Goal: Browse casually

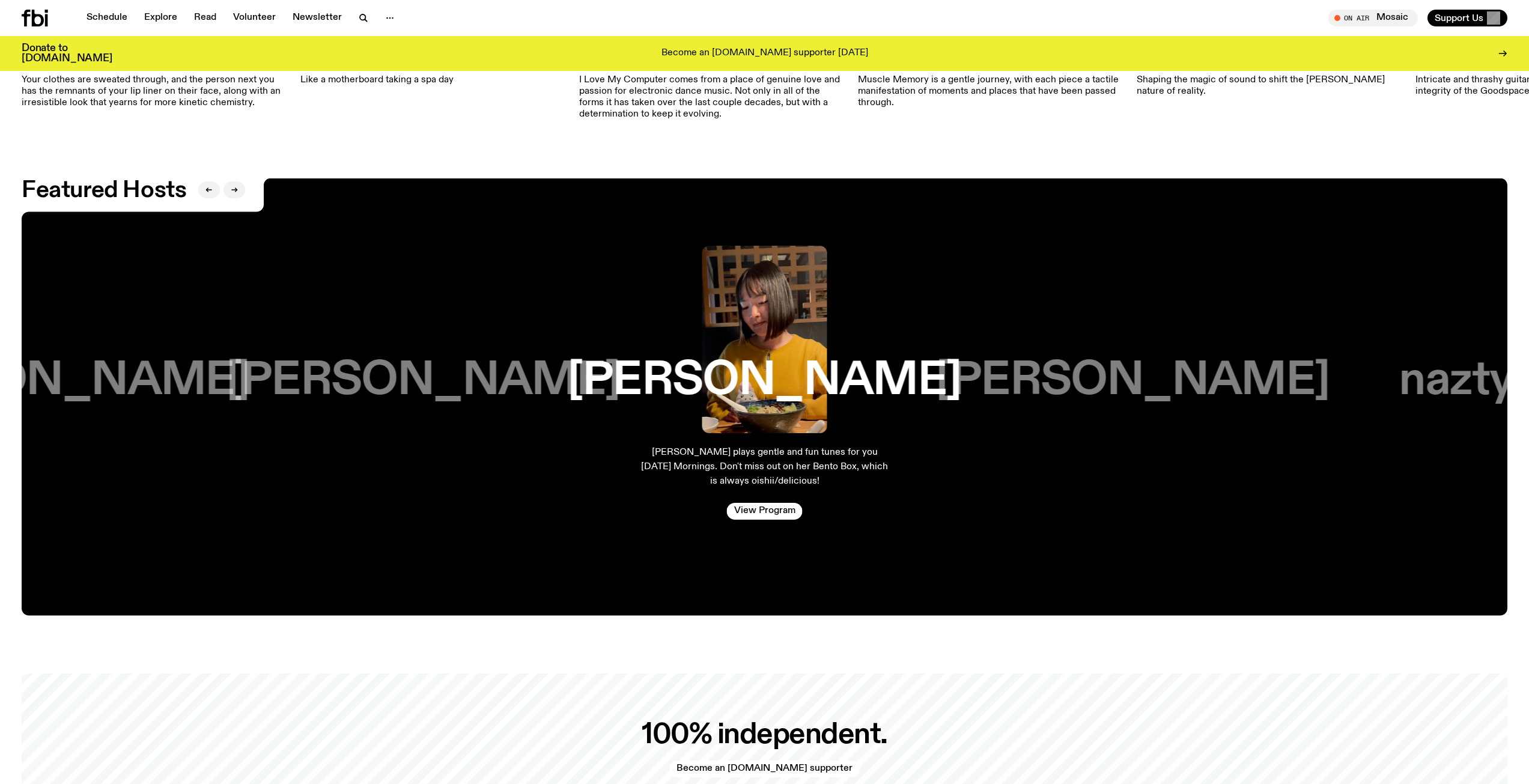
scroll to position [2574, 0]
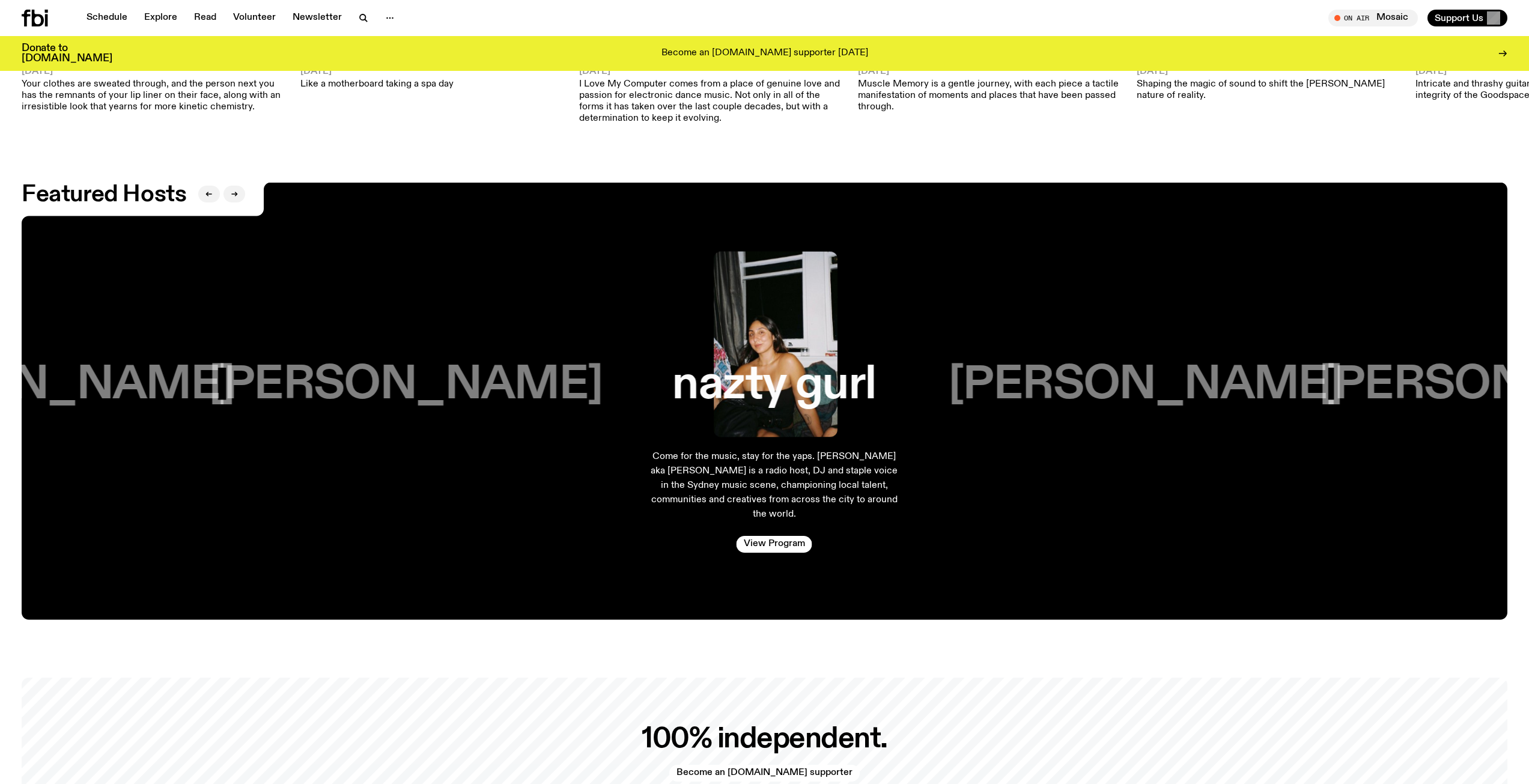
drag, startPoint x: 1148, startPoint y: 396, endPoint x: 547, endPoint y: 381, distance: 601.2
click at [547, 381] on h3 "[PERSON_NAME]" at bounding box center [406, 385] width 394 height 46
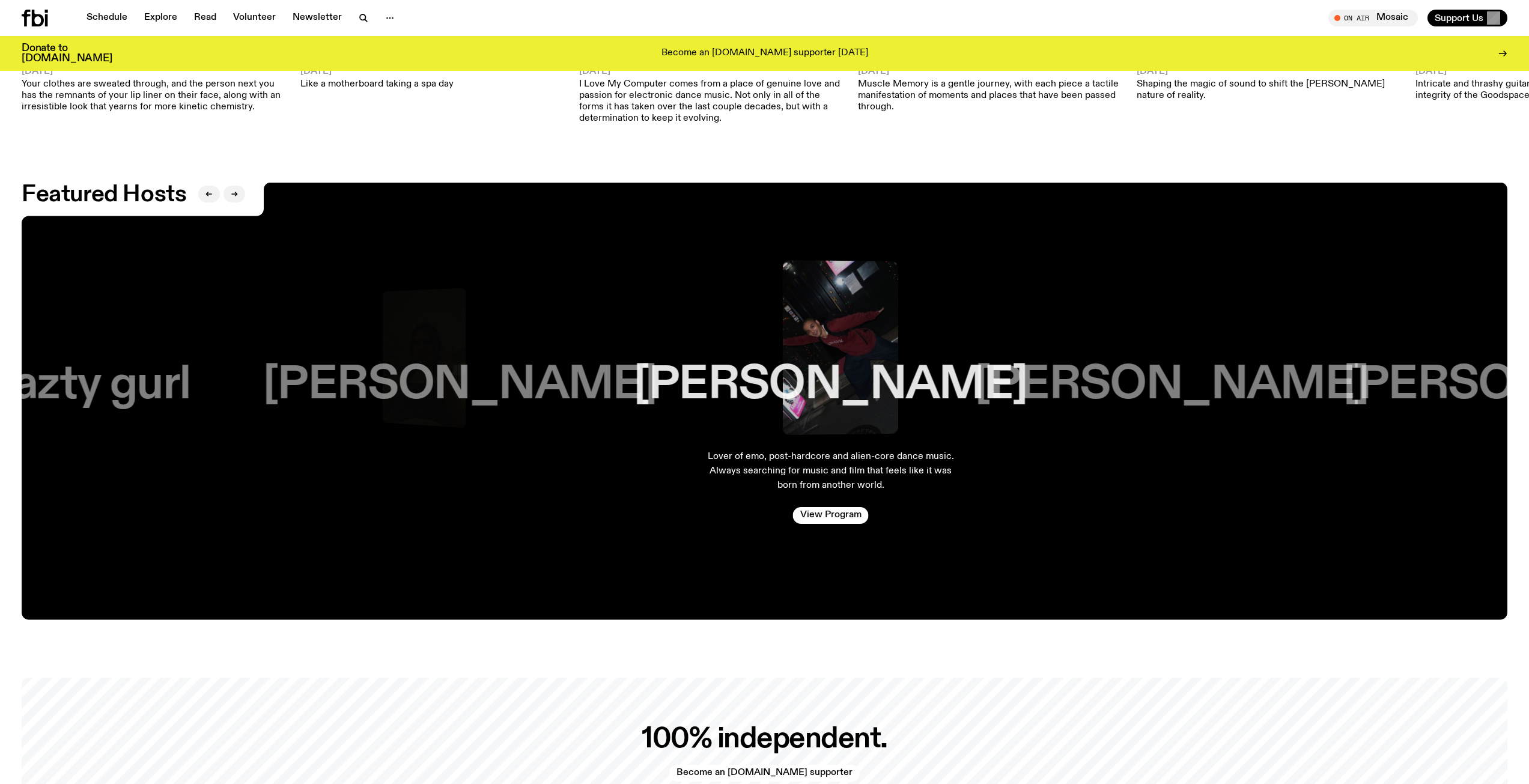
drag, startPoint x: 1152, startPoint y: 408, endPoint x: 319, endPoint y: 350, distance: 835.0
click at [318, 350] on div "[PERSON_NAME]" at bounding box center [460, 344] width 310 height 188
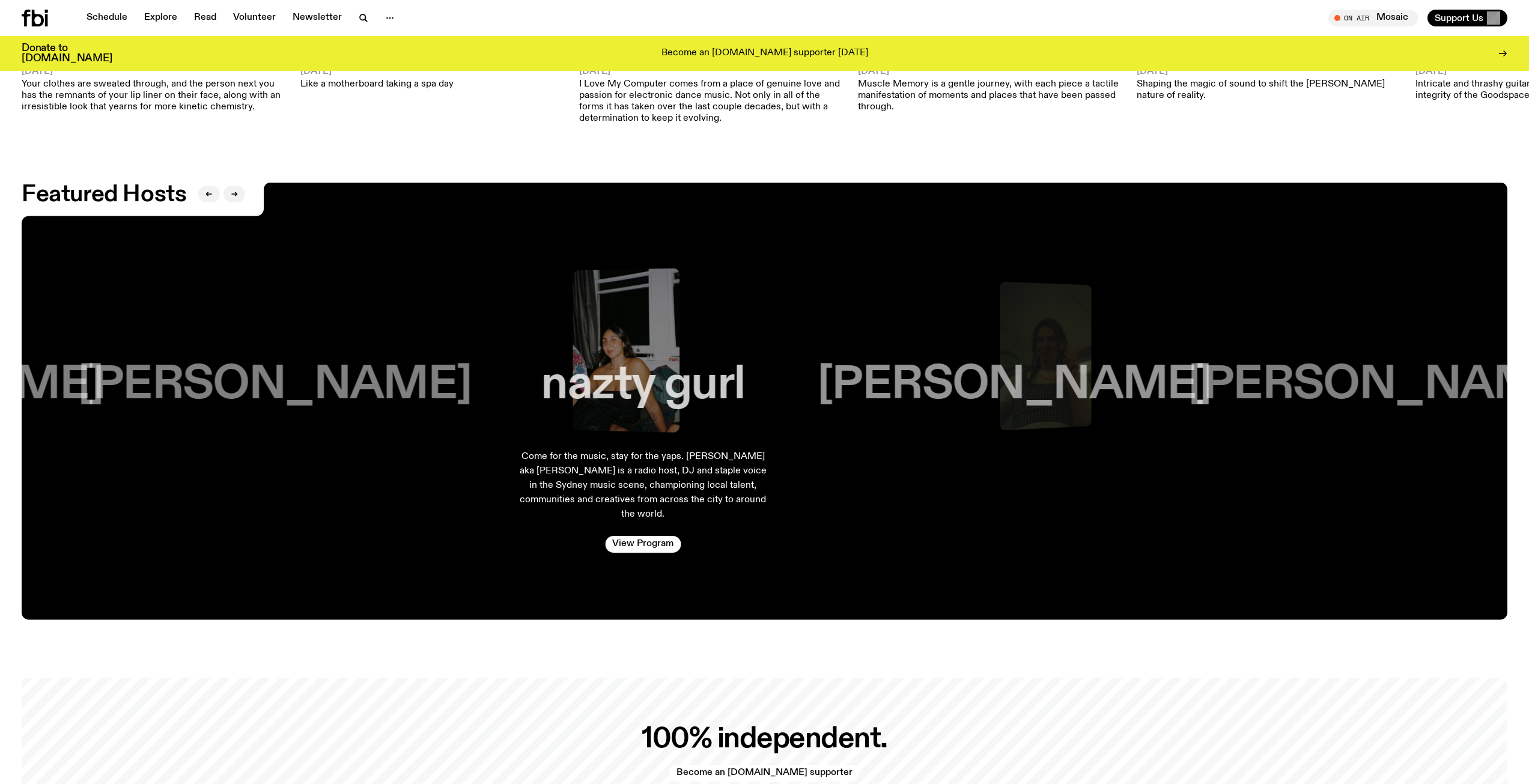
drag, startPoint x: 1237, startPoint y: 406, endPoint x: 368, endPoint y: 343, distance: 871.3
click at [368, 343] on div "[PERSON_NAME]" at bounding box center [275, 344] width 304 height 188
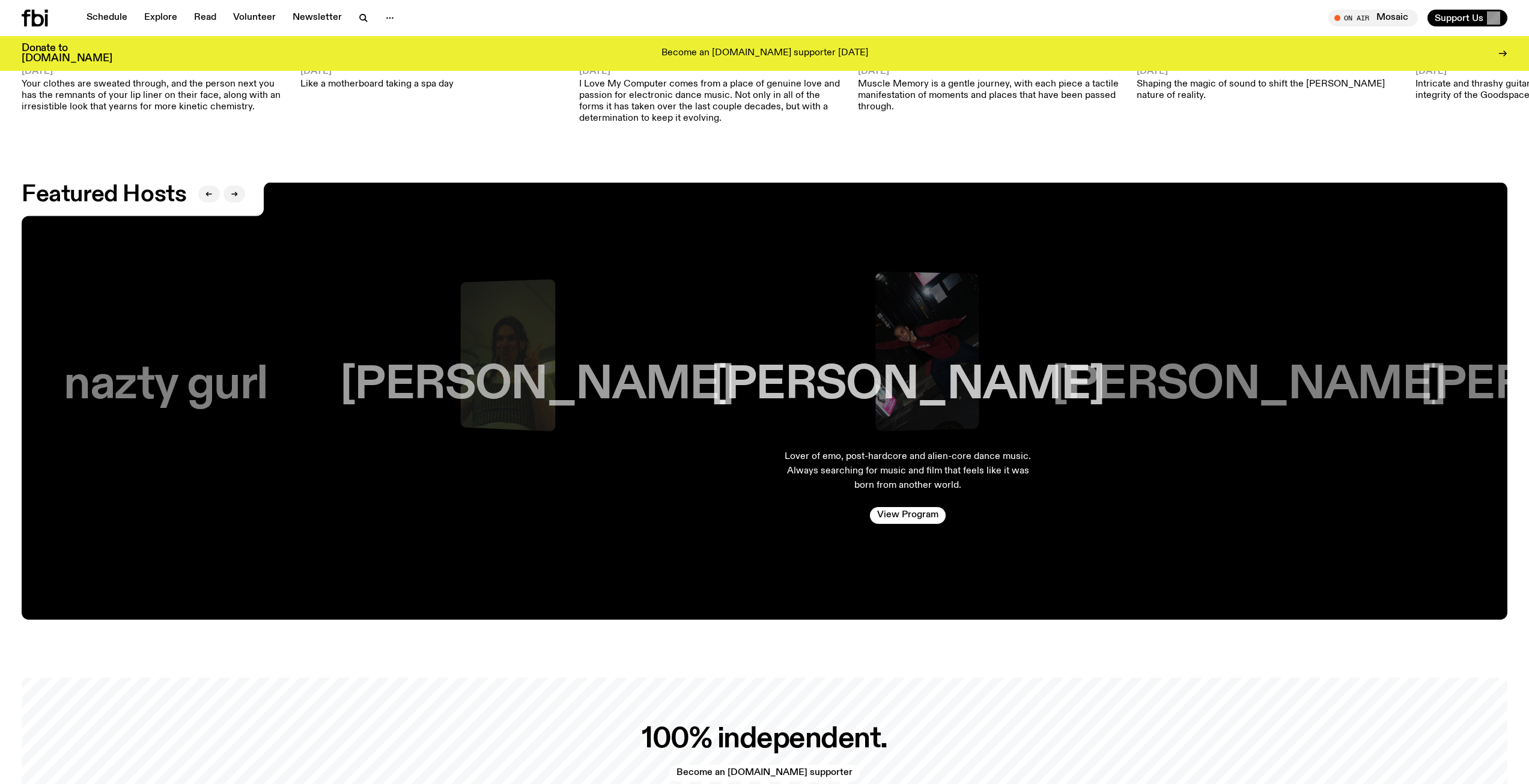
drag, startPoint x: 1082, startPoint y: 411, endPoint x: 527, endPoint y: 365, distance: 556.9
click at [783, 353] on div "[PERSON_NAME]" at bounding box center [908, 344] width 250 height 188
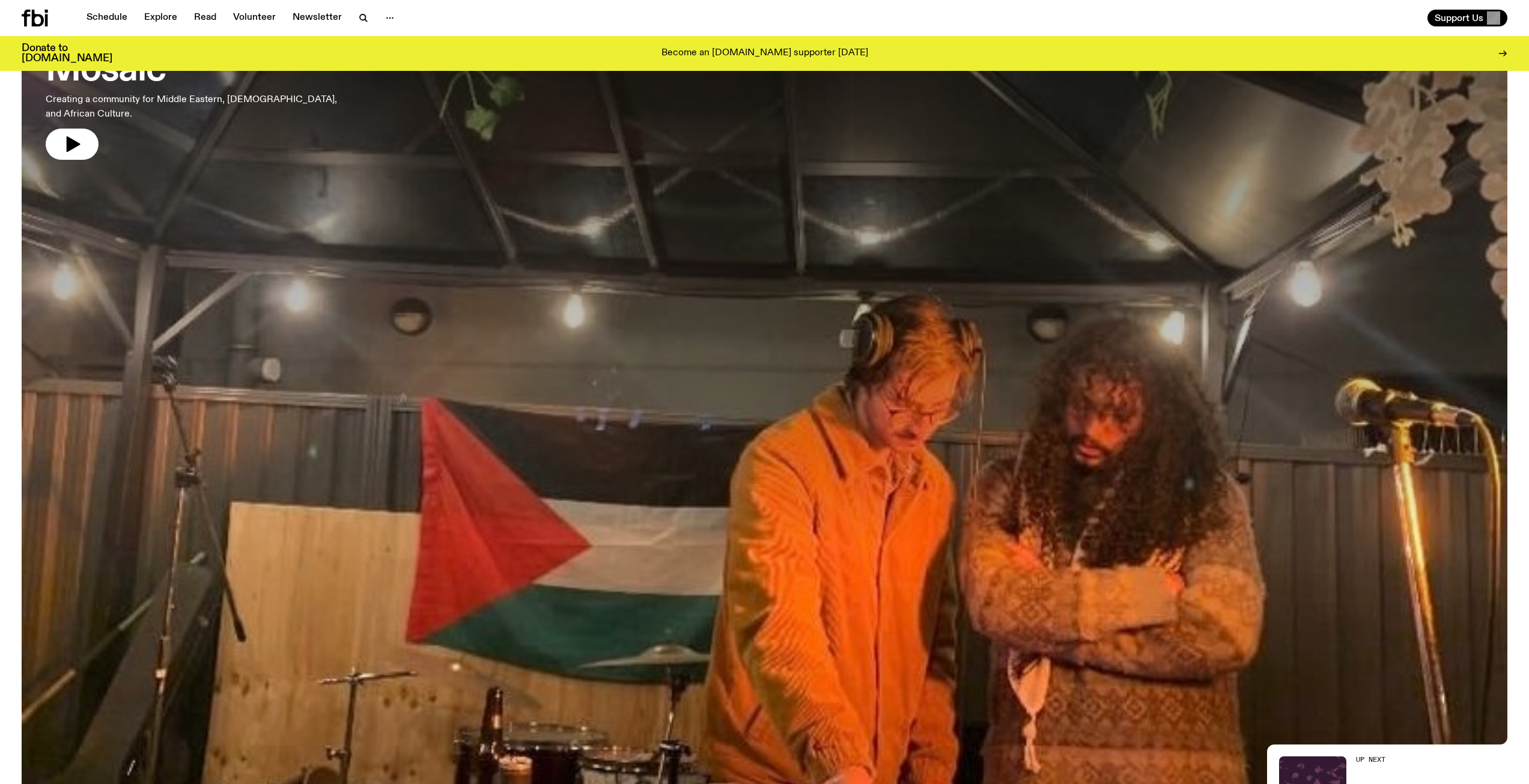
scroll to position [357, 0]
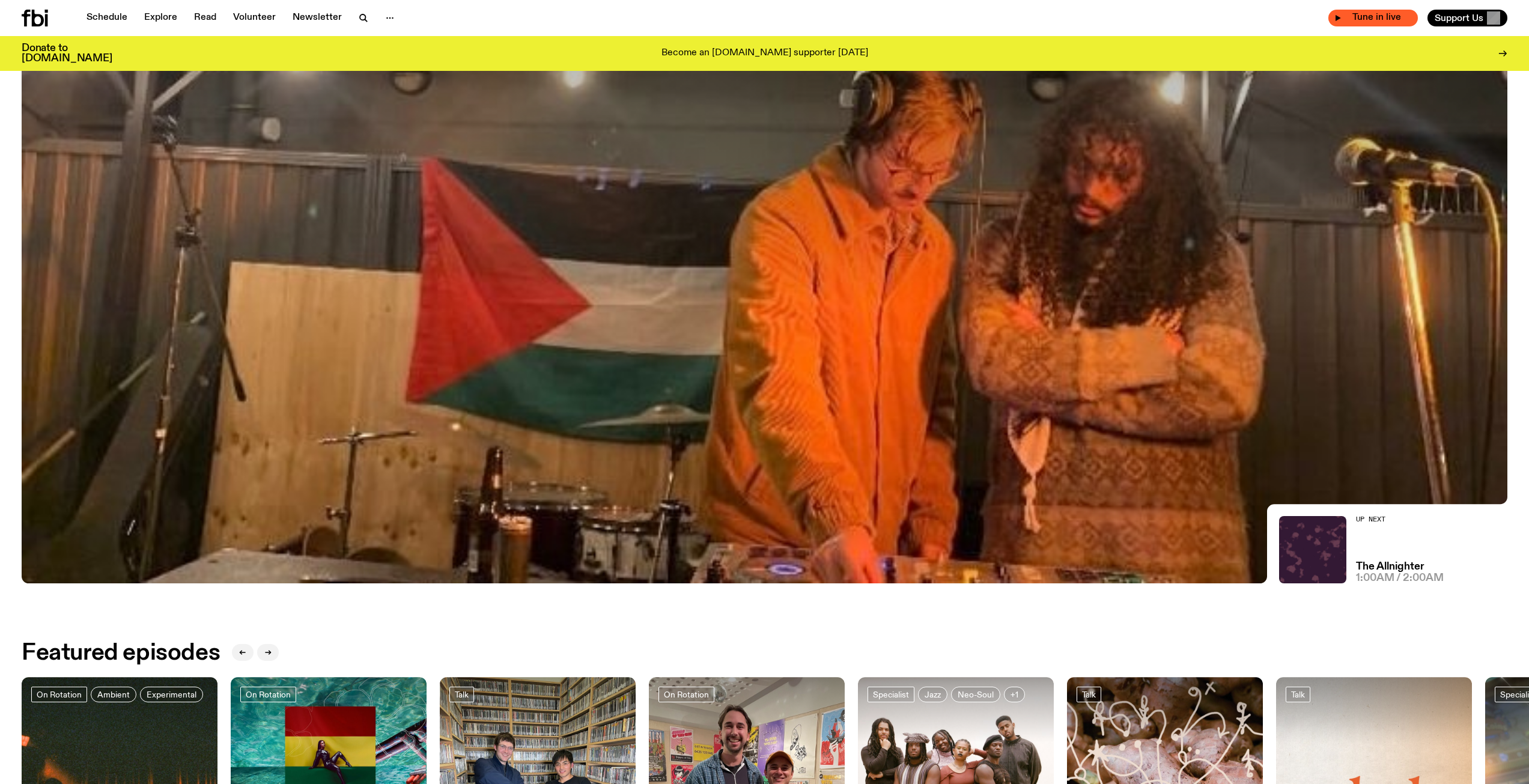
click at [1361, 14] on span "Tune in live" at bounding box center [1377, 17] width 70 height 9
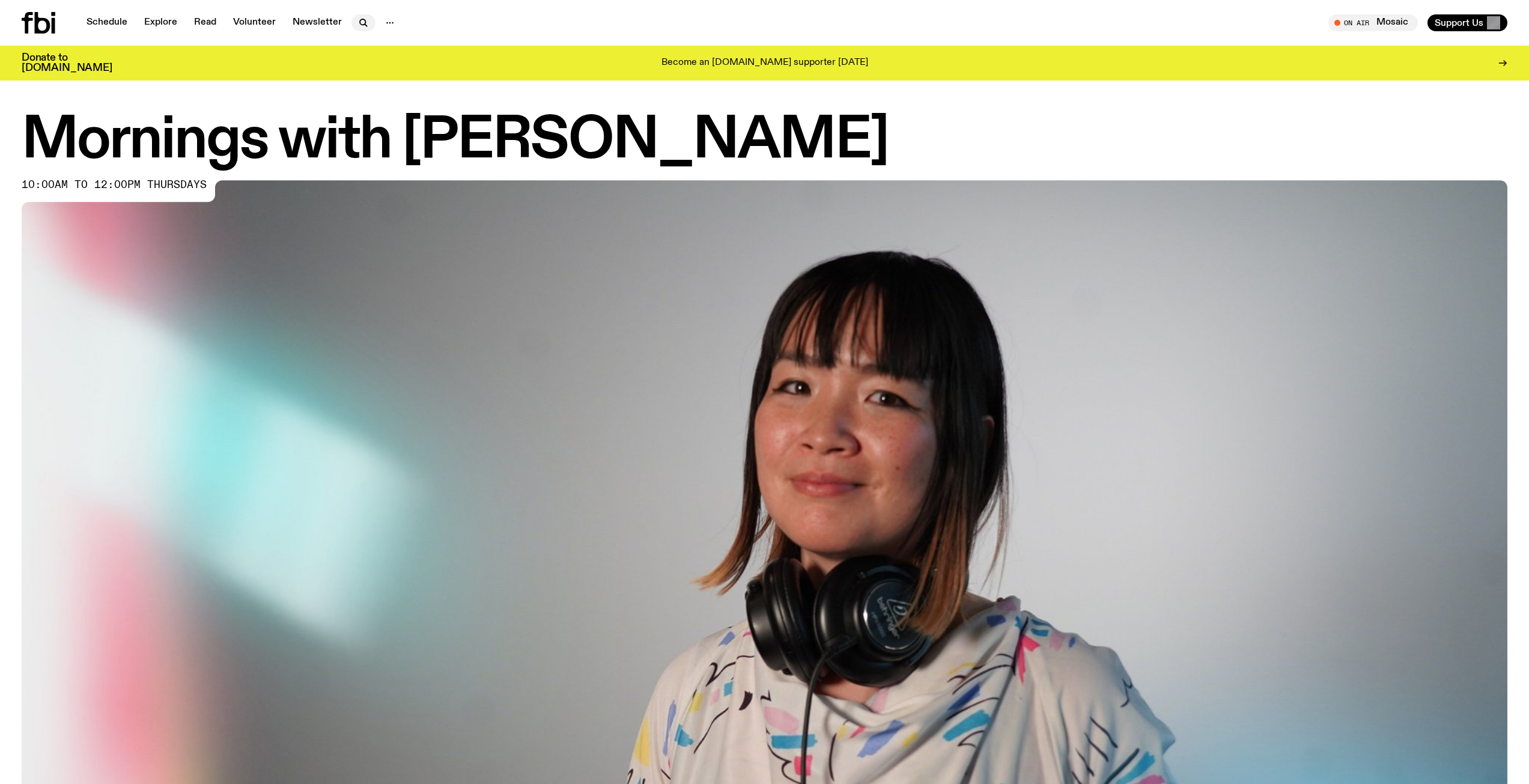
click at [363, 20] on icon "button" at bounding box center [363, 23] width 14 height 14
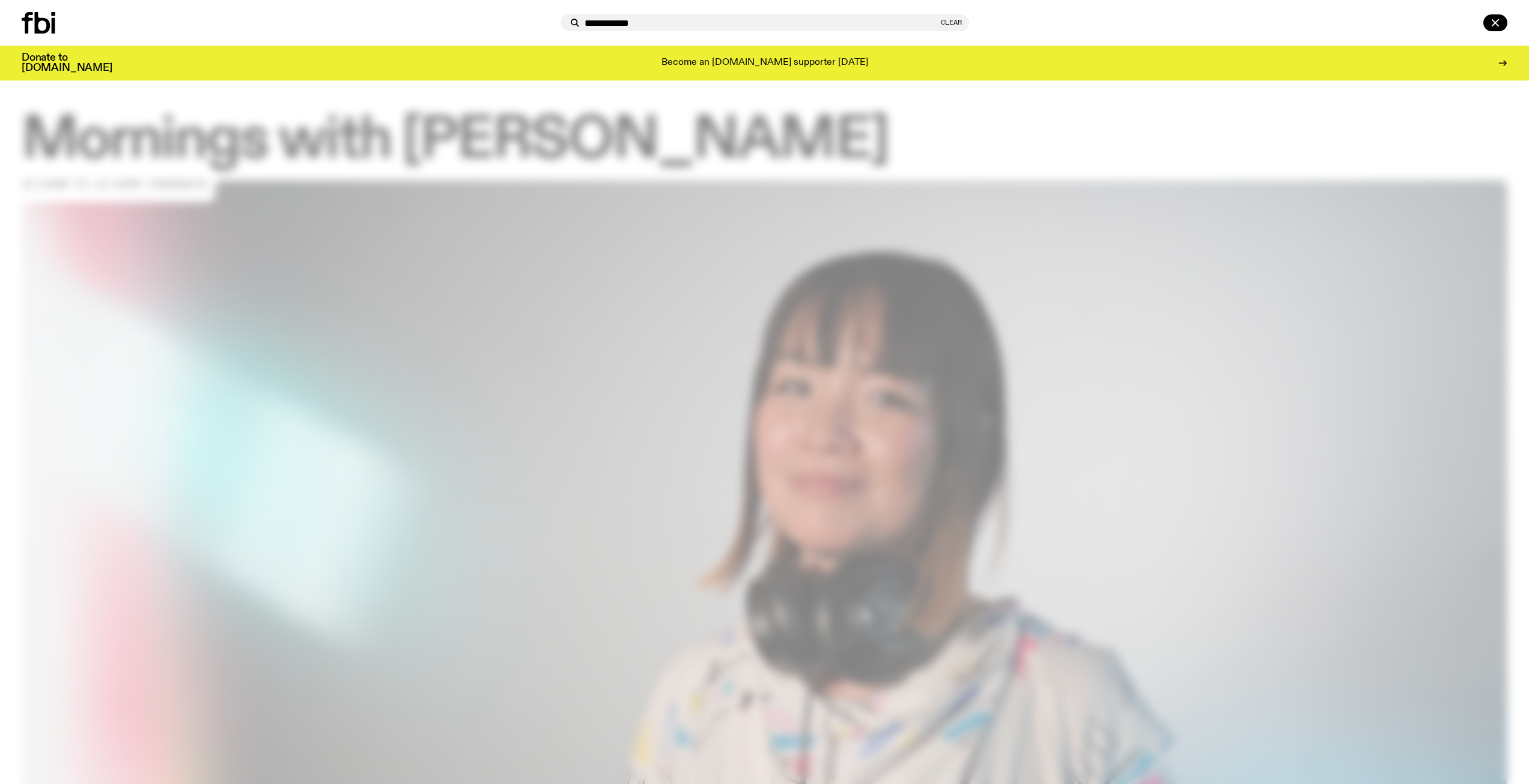
type input "**********"
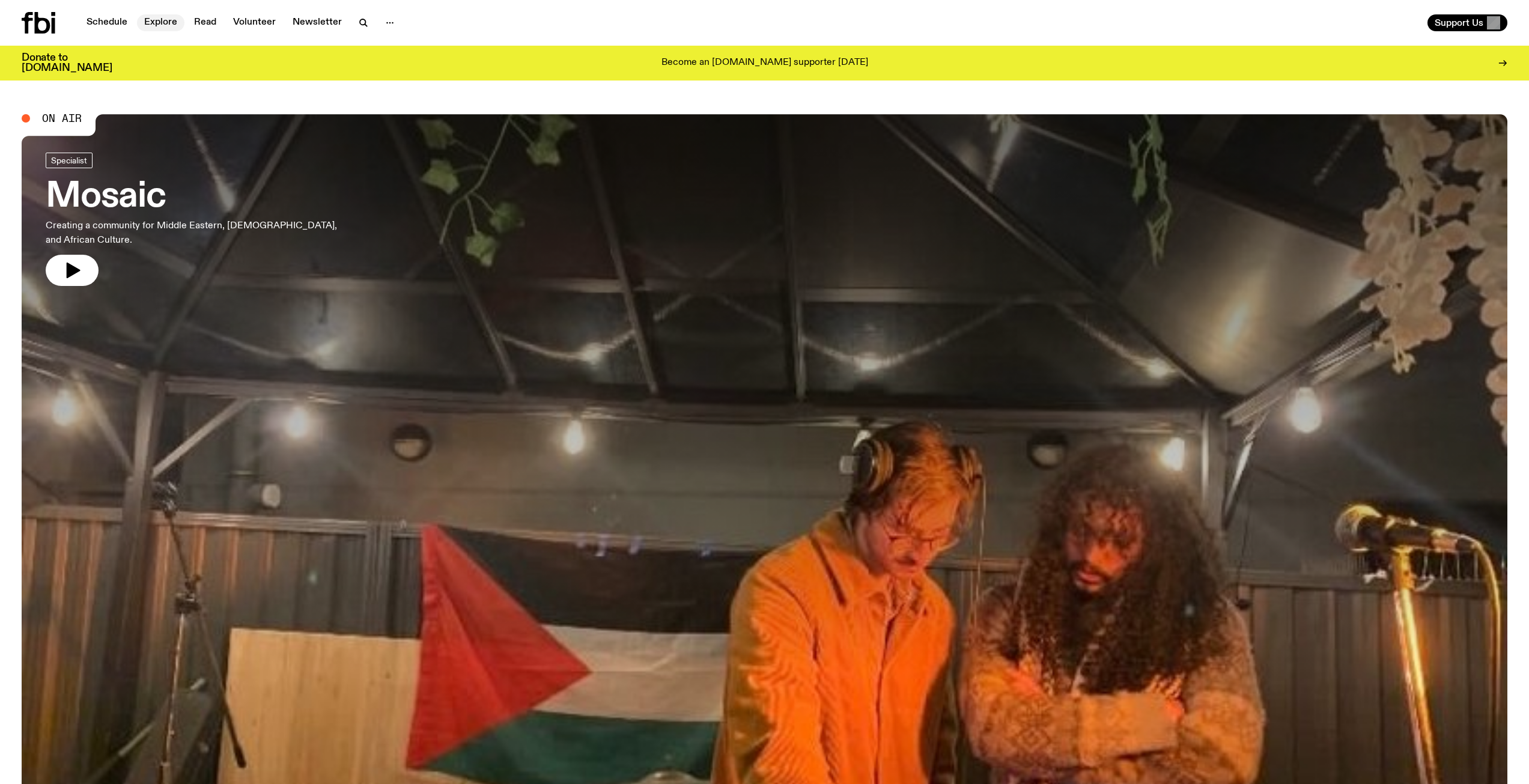
click at [151, 25] on link "Explore" at bounding box center [161, 22] width 47 height 16
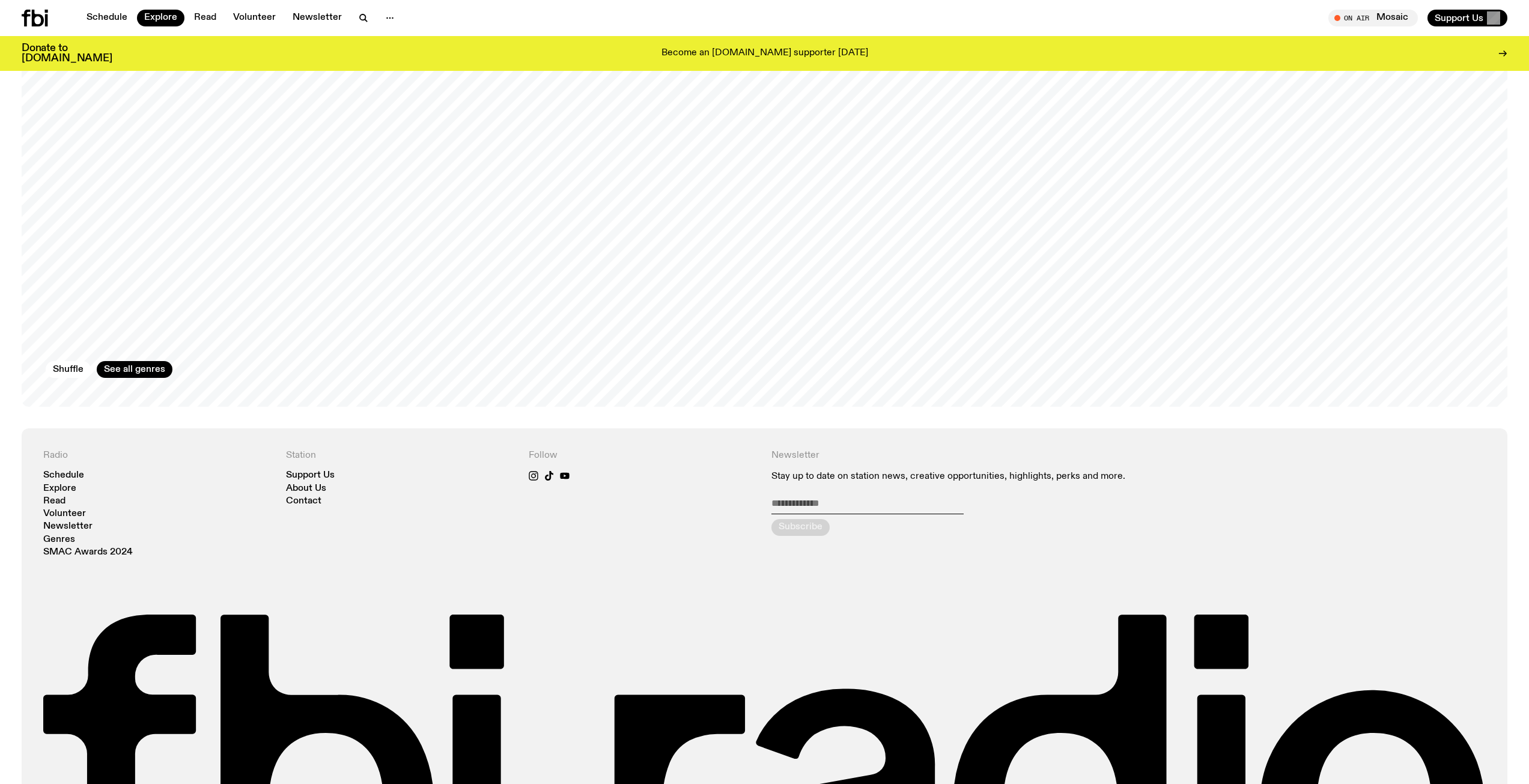
scroll to position [2445, 0]
